Goal: Task Accomplishment & Management: Manage account settings

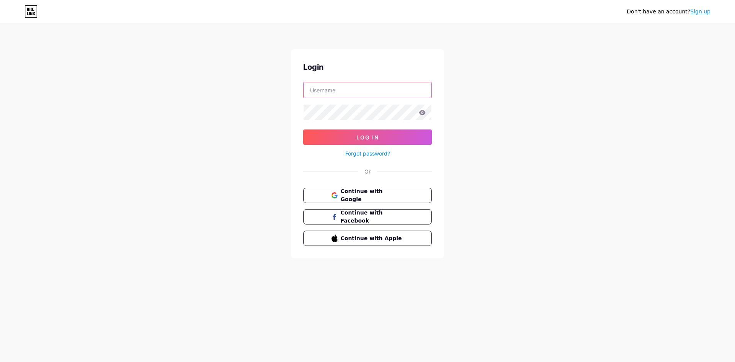
click at [324, 87] on input "text" at bounding box center [368, 89] width 128 height 15
type input "[EMAIL_ADDRESS][DOMAIN_NAME]"
click at [422, 111] on icon at bounding box center [422, 112] width 7 height 5
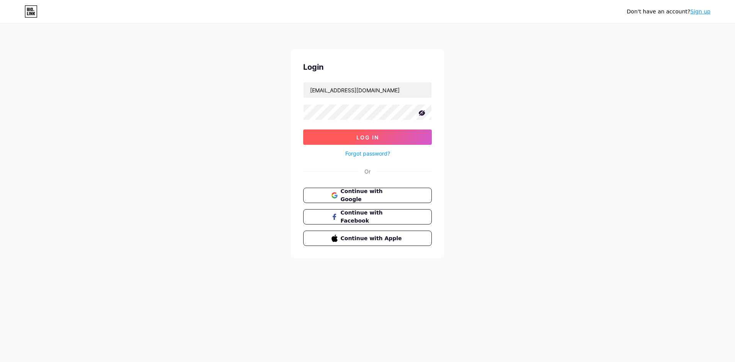
click at [378, 132] on button "Log In" at bounding box center [367, 136] width 129 height 15
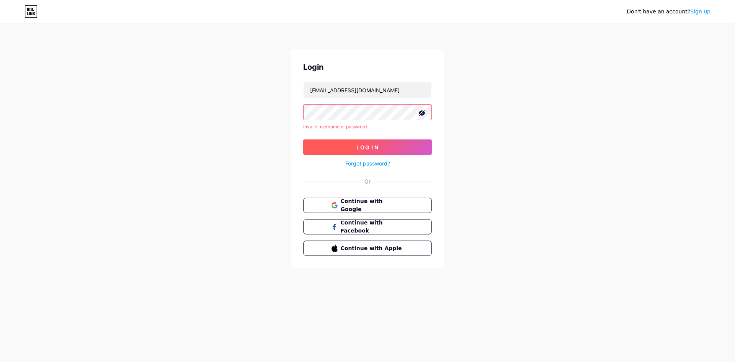
click at [361, 146] on span "Log In" at bounding box center [368, 147] width 23 height 7
click at [343, 202] on span "Continue with Google" at bounding box center [372, 205] width 64 height 16
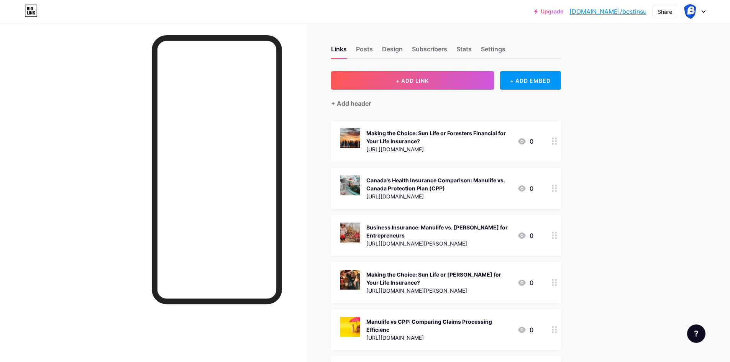
click at [206, 11] on div "Upgrade [DOMAIN_NAME]/bestin... [DOMAIN_NAME]/bestinsu Share Switch accounts Be…" at bounding box center [365, 12] width 730 height 14
